Goal: Register for event/course

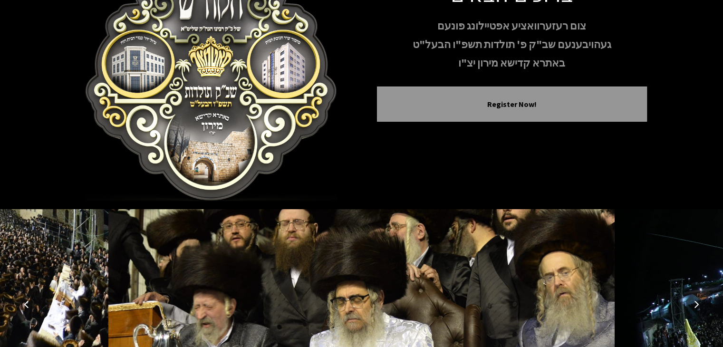
scroll to position [137, 0]
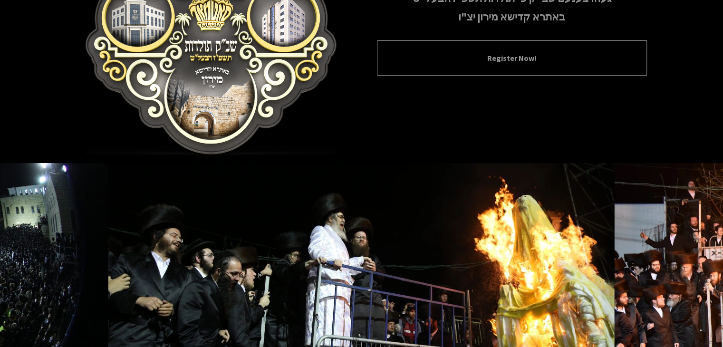
click at [525, 65] on div "Register Now!" at bounding box center [512, 57] width 270 height 35
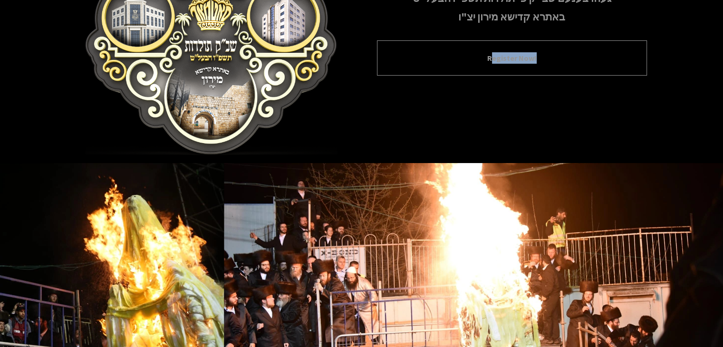
click at [525, 65] on div "Register Now!" at bounding box center [512, 57] width 270 height 35
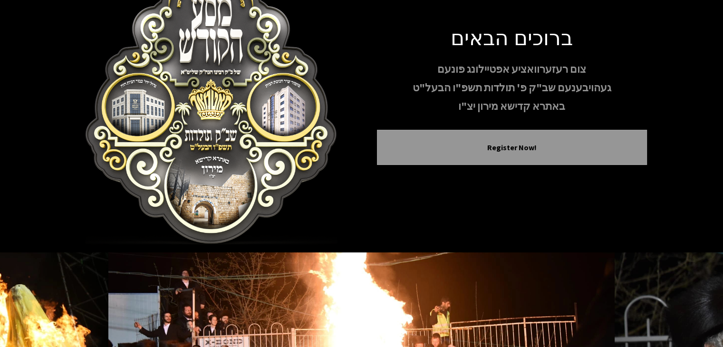
scroll to position [47, 0]
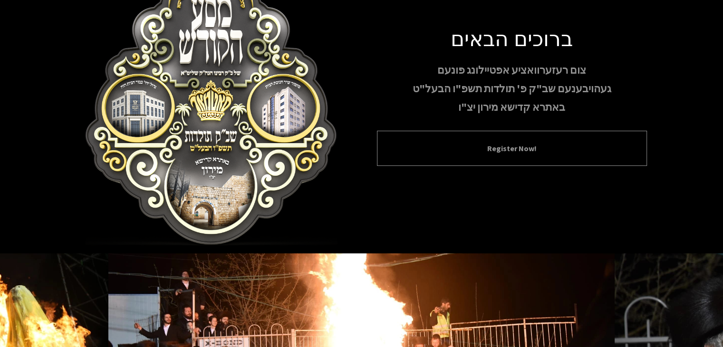
click at [520, 134] on div "Register Now!" at bounding box center [512, 148] width 270 height 35
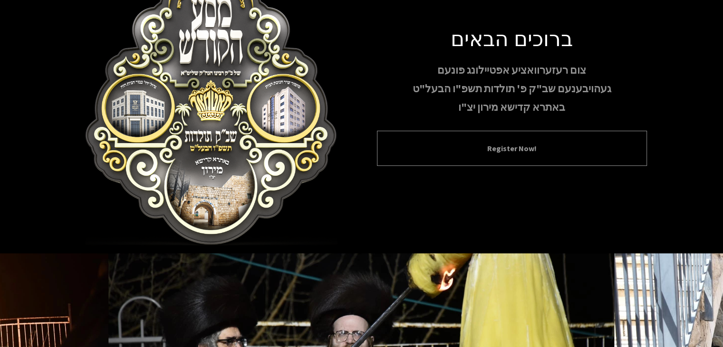
click at [520, 134] on div "Register Now!" at bounding box center [512, 148] width 270 height 35
click at [513, 154] on button "Register Now!" at bounding box center [512, 148] width 246 height 11
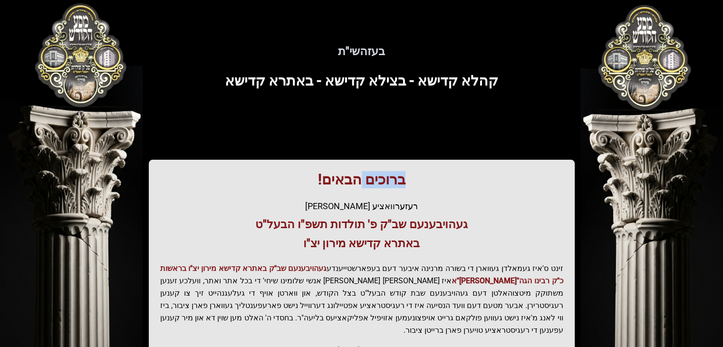
click at [513, 154] on div "בעזהשי"ת קהלא קדישא - בצילא קדישא - באתרא קדישא ברוכים הבאים! רעזערוואציע אפטיי…" at bounding box center [362, 263] width 608 height 480
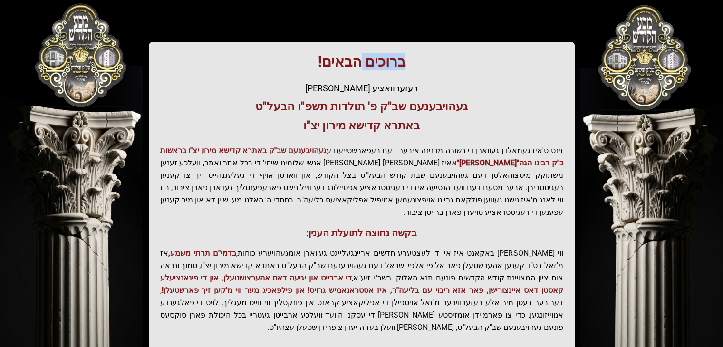
scroll to position [186, 0]
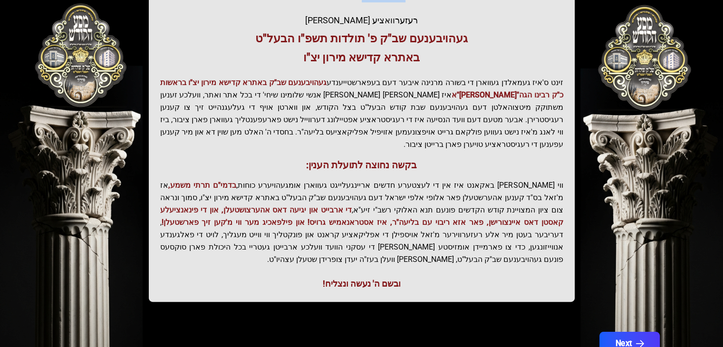
click at [622, 332] on button "Next" at bounding box center [629, 344] width 60 height 24
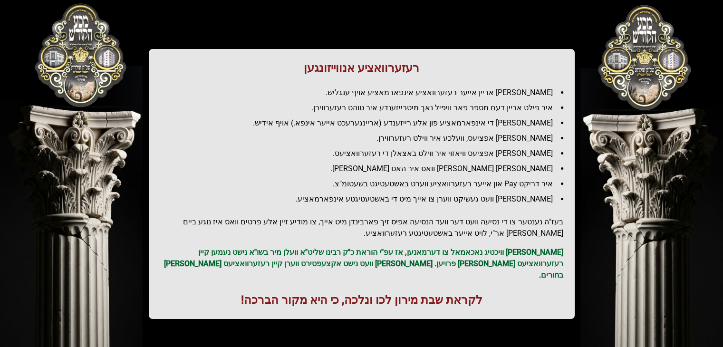
scroll to position [67, 0]
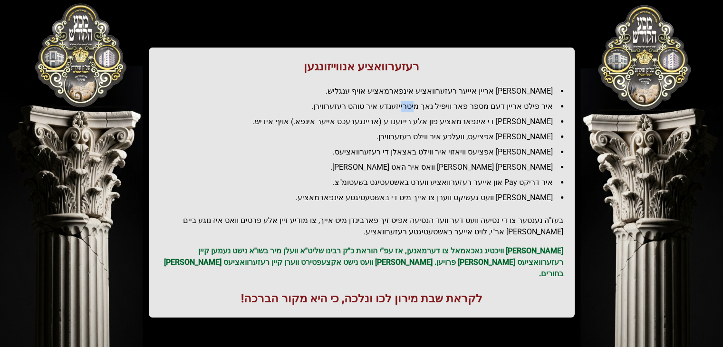
drag, startPoint x: 430, startPoint y: 106, endPoint x: 414, endPoint y: 111, distance: 16.8
click at [414, 111] on li "איר פילט אריין דעם מספר פאר וויפיל נאך מיטרייזענדע איר טוהט רעזערווירן." at bounding box center [366, 106] width 396 height 11
drag, startPoint x: 510, startPoint y: 126, endPoint x: 492, endPoint y: 126, distance: 17.1
click at [492, 126] on li "[PERSON_NAME] די אינפארמאציע פון אלע רייזענדע (אריינגערעכט אייער אינפא.) אויף א…" at bounding box center [366, 121] width 396 height 11
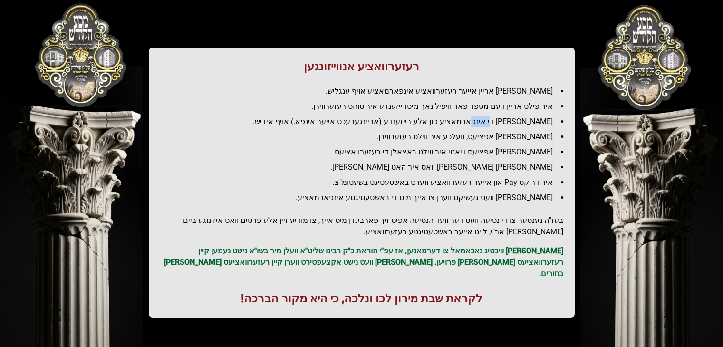
click at [492, 126] on li "[PERSON_NAME] די אינפארמאציע פון אלע רייזענדע (אריינגערעכט אייער אינפא.) אויף א…" at bounding box center [366, 121] width 396 height 11
drag, startPoint x: 477, startPoint y: 252, endPoint x: 450, endPoint y: 257, distance: 27.6
click at [450, 257] on p "[PERSON_NAME] וויכטיג נאכאמאל צו דערמאנען, אז עפ"י הוראת כ"ק רבינו שליט"א וועלן…" at bounding box center [361, 262] width 403 height 34
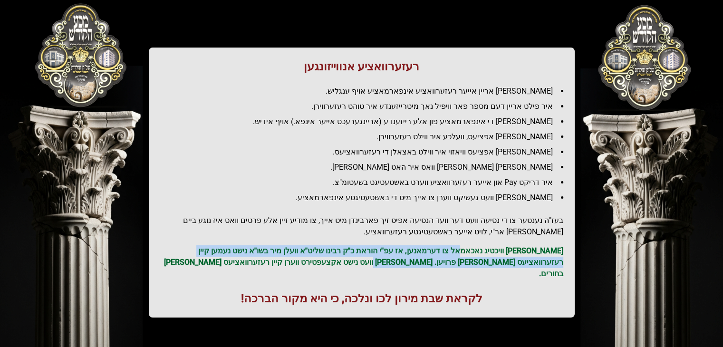
click at [450, 257] on p "[PERSON_NAME] וויכטיג נאכאמאל צו דערמאנען, אז עפ"י הוראת כ"ק רבינו שליט"א וועלן…" at bounding box center [361, 262] width 403 height 34
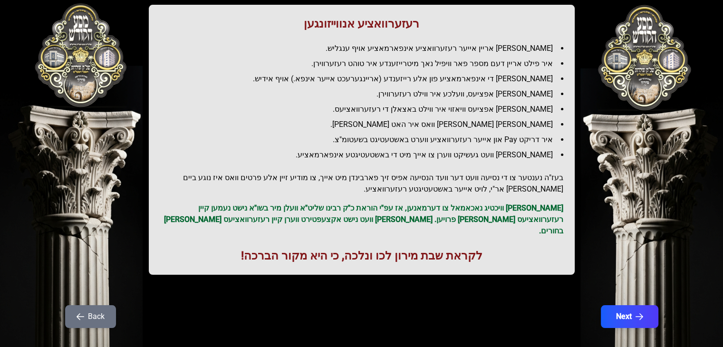
scroll to position [113, 0]
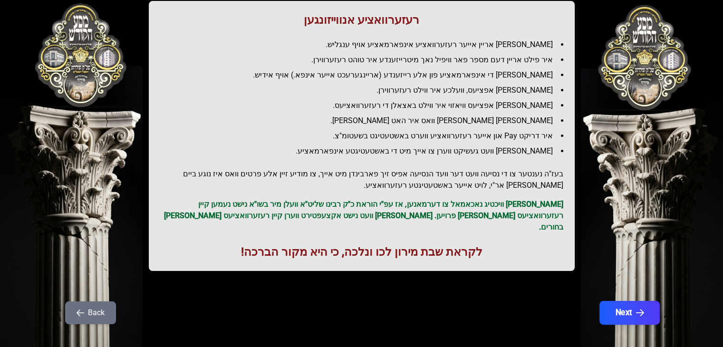
click at [631, 301] on button "Next" at bounding box center [629, 313] width 60 height 24
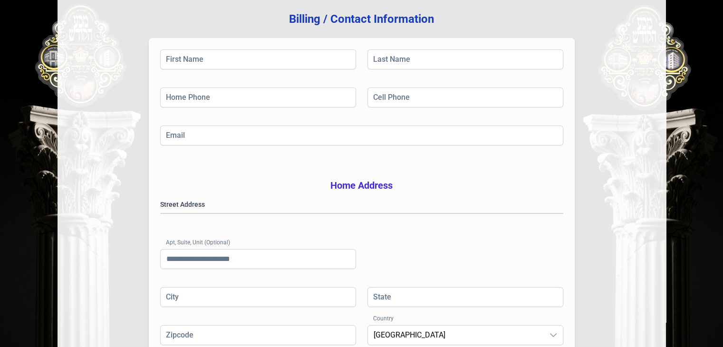
scroll to position [64, 0]
